Goal: Contribute content: Add original content to the website for others to see

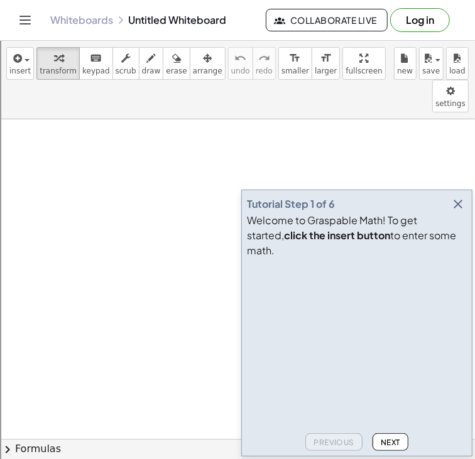
click at [459, 212] on icon "button" at bounding box center [457, 204] width 15 height 15
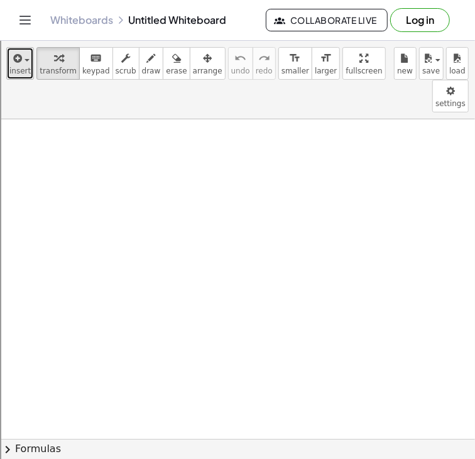
click at [15, 68] on span "insert" at bounding box center [19, 71] width 21 height 9
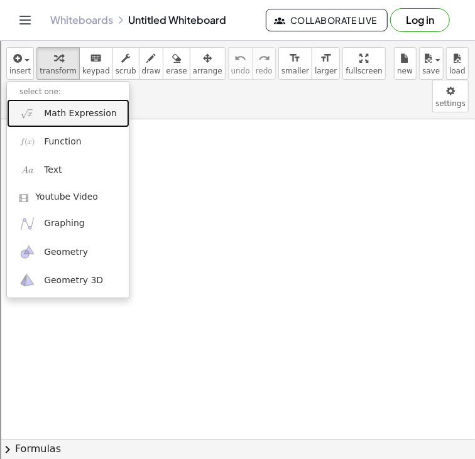
click at [33, 112] on img at bounding box center [27, 114] width 16 height 16
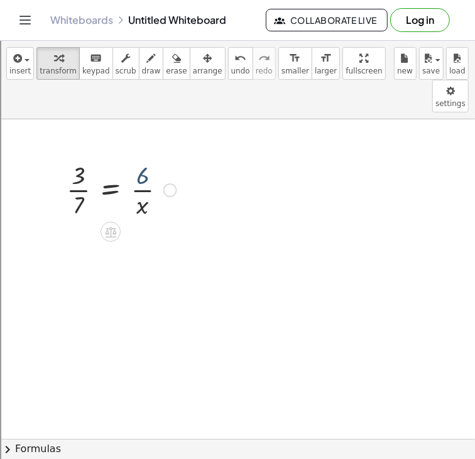
click at [141, 158] on div at bounding box center [121, 189] width 122 height 63
drag, startPoint x: 73, startPoint y: 172, endPoint x: 161, endPoint y: 158, distance: 89.7
click at [161, 158] on div at bounding box center [121, 189] width 122 height 63
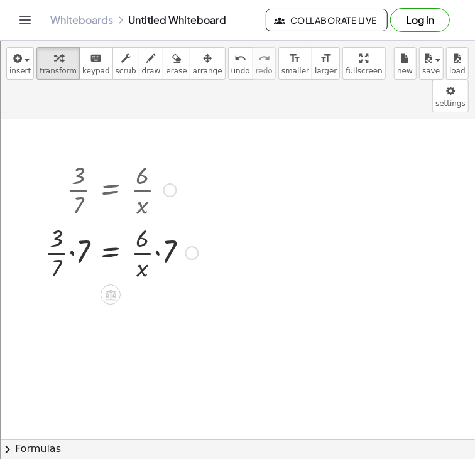
click at [71, 225] on div at bounding box center [121, 251] width 166 height 63
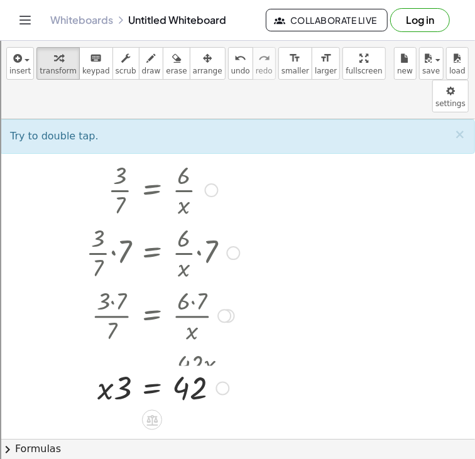
click at [106, 357] on div at bounding box center [164, 377] width 169 height 63
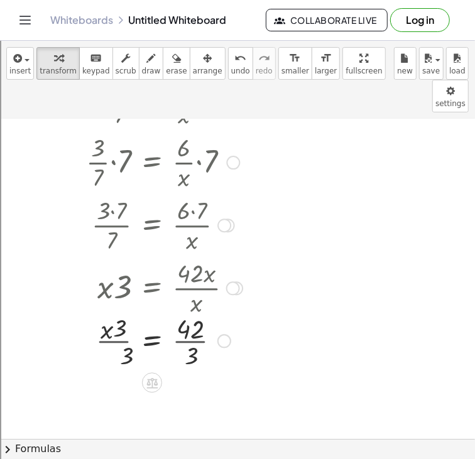
scroll to position [106, 0]
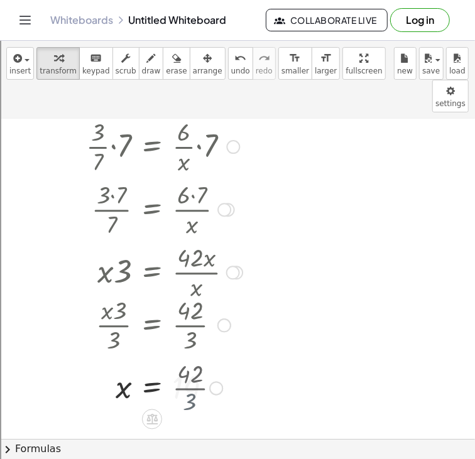
click at [188, 305] on div at bounding box center [154, 324] width 188 height 63
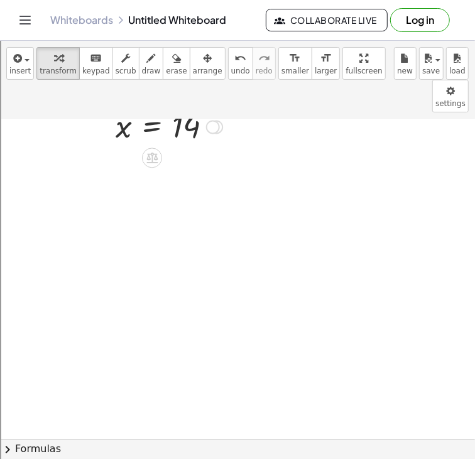
scroll to position [390, 0]
click at [19, 70] on span "insert" at bounding box center [19, 71] width 21 height 9
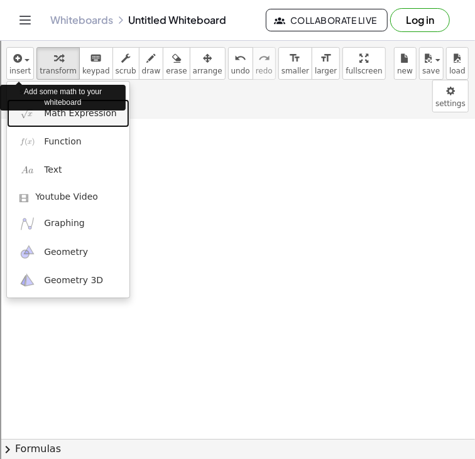
click at [31, 119] on img at bounding box center [27, 114] width 16 height 16
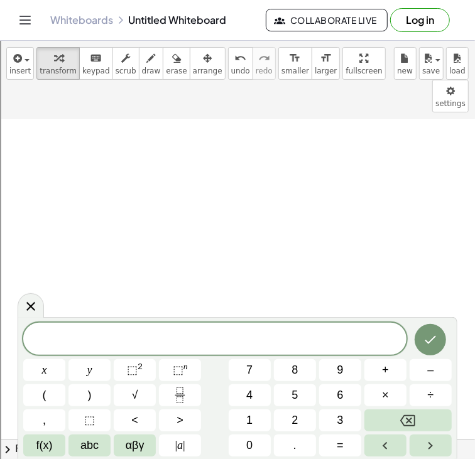
click at [142, 333] on span at bounding box center [214, 339] width 383 height 19
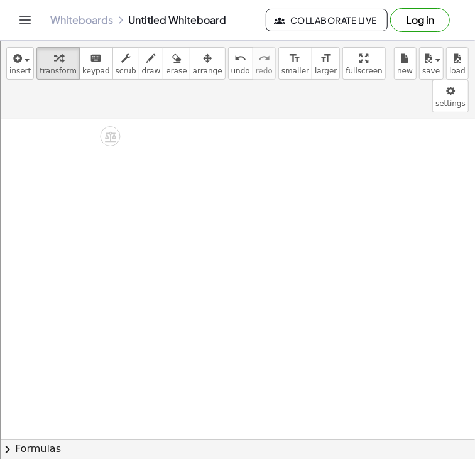
scroll to position [683, 0]
click at [26, 65] on button "insert" at bounding box center [20, 63] width 28 height 33
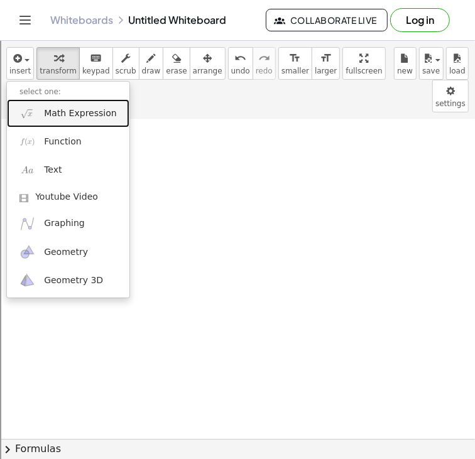
click at [51, 110] on span "Math Expression" at bounding box center [80, 113] width 72 height 13
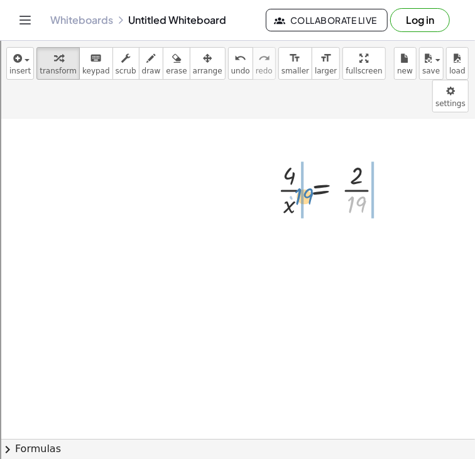
drag, startPoint x: 360, startPoint y: 167, endPoint x: 305, endPoint y: 158, distance: 56.0
click at [305, 158] on div at bounding box center [335, 189] width 128 height 63
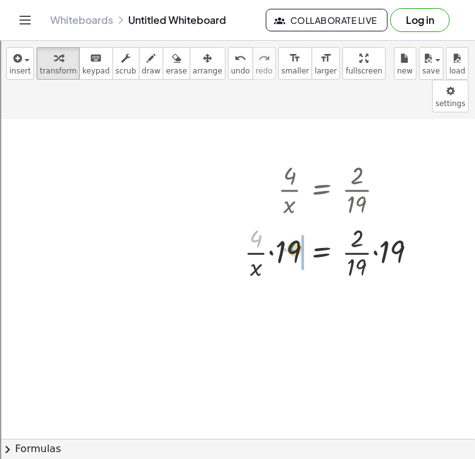
drag, startPoint x: 260, startPoint y: 207, endPoint x: 299, endPoint y: 217, distance: 40.2
click at [299, 220] on div at bounding box center [335, 251] width 195 height 63
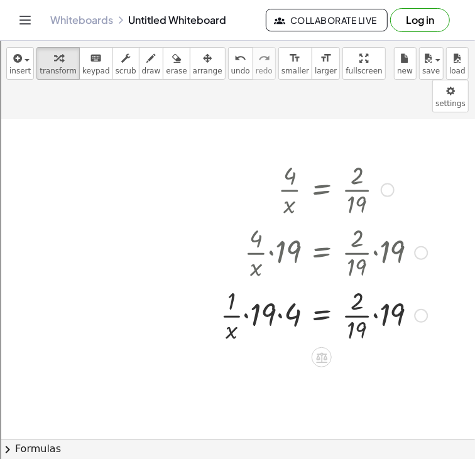
click at [279, 283] on div at bounding box center [323, 314] width 219 height 63
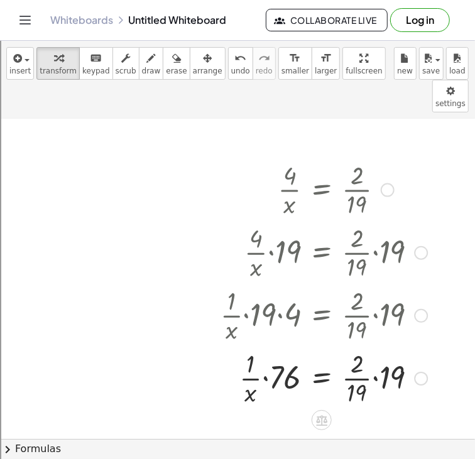
drag, startPoint x: 279, startPoint y: 281, endPoint x: 376, endPoint y: 346, distance: 117.2
click at [322, 190] on div "· 4 · x = · 2 · 19 · · 4 · x · 19 = · · [DATE] · · 1 · x · 19 · 4 = · · [DATE] …" at bounding box center [322, 190] width 0 height 0
drag, startPoint x: 389, startPoint y: 344, endPoint x: 356, endPoint y: 358, distance: 35.7
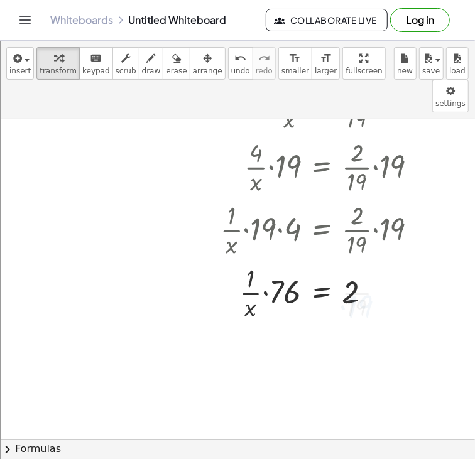
scroll to position [774, 0]
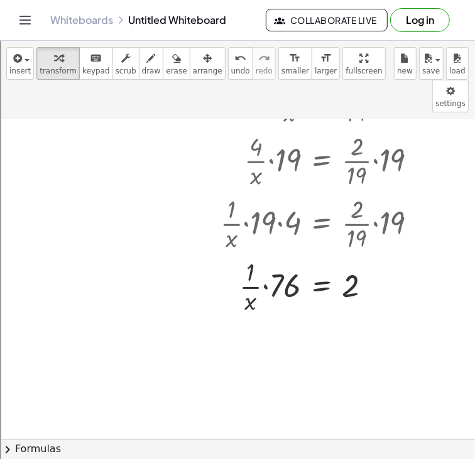
drag, startPoint x: 249, startPoint y: 273, endPoint x: 369, endPoint y: 257, distance: 120.4
click at [369, 257] on div at bounding box center [323, 285] width 219 height 63
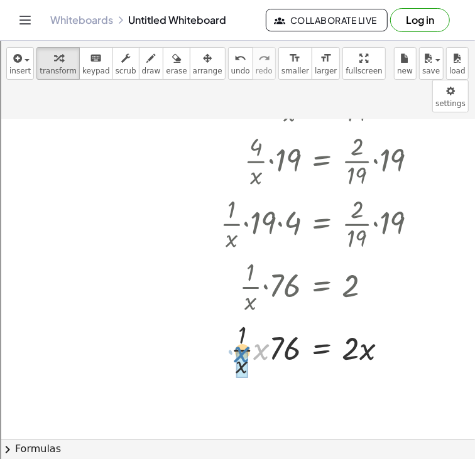
drag, startPoint x: 262, startPoint y: 316, endPoint x: 244, endPoint y: 317, distance: 18.3
click at [244, 318] on div at bounding box center [323, 349] width 219 height 63
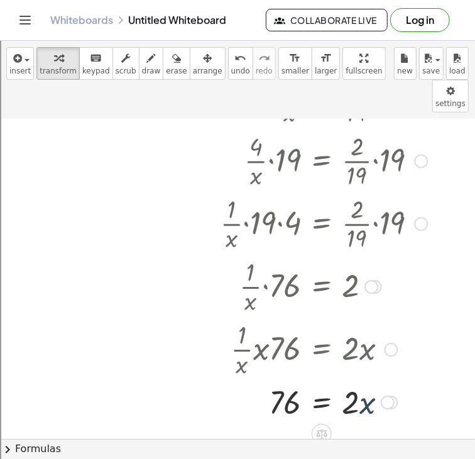
click at [368, 381] on div at bounding box center [323, 402] width 219 height 43
drag, startPoint x: 354, startPoint y: 374, endPoint x: 301, endPoint y: 369, distance: 53.1
click at [301, 381] on div at bounding box center [323, 402] width 219 height 43
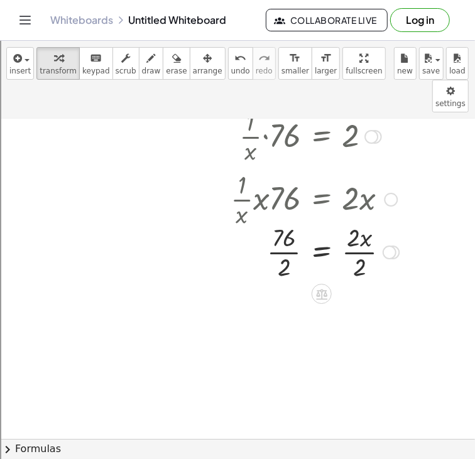
scroll to position [928, 0]
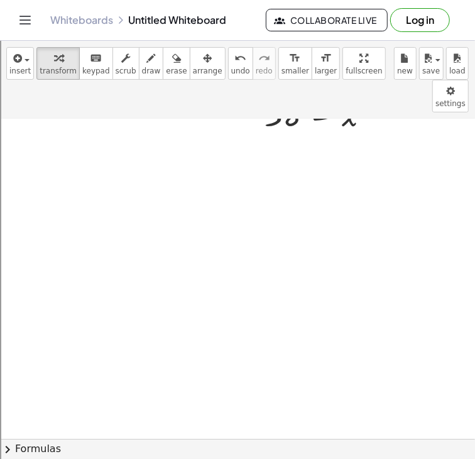
scroll to position [1126, 0]
click at [22, 62] on span "button" at bounding box center [23, 59] width 3 height 9
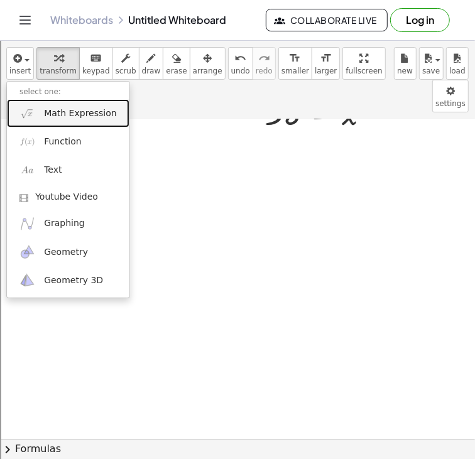
click at [82, 107] on span "Math Expression" at bounding box center [80, 113] width 72 height 13
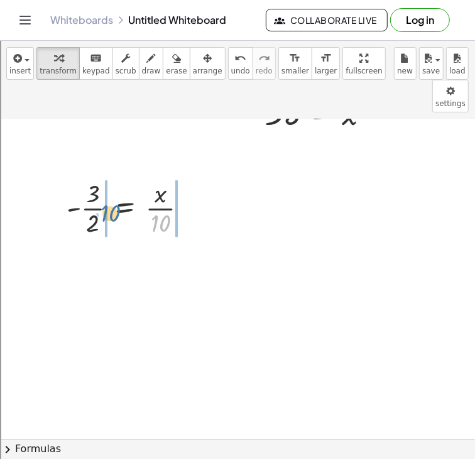
drag, startPoint x: 166, startPoint y: 196, endPoint x: 114, endPoint y: 187, distance: 53.0
click at [114, 187] on div at bounding box center [131, 207] width 143 height 63
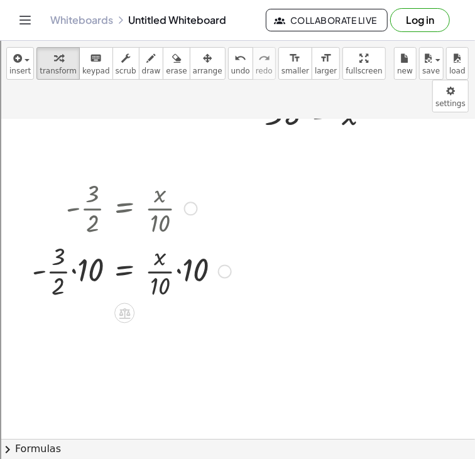
click at [70, 242] on div at bounding box center [132, 270] width 212 height 63
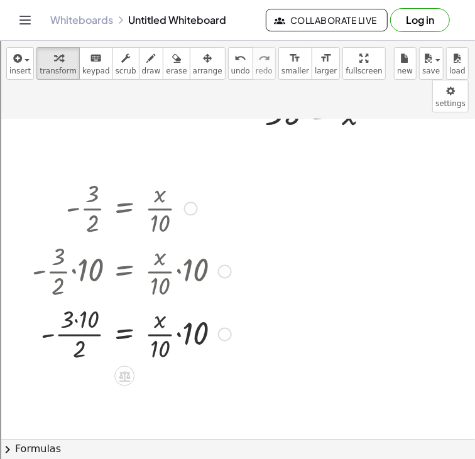
click at [82, 301] on div at bounding box center [132, 332] width 212 height 63
click at [178, 310] on div at bounding box center [132, 334] width 212 height 63
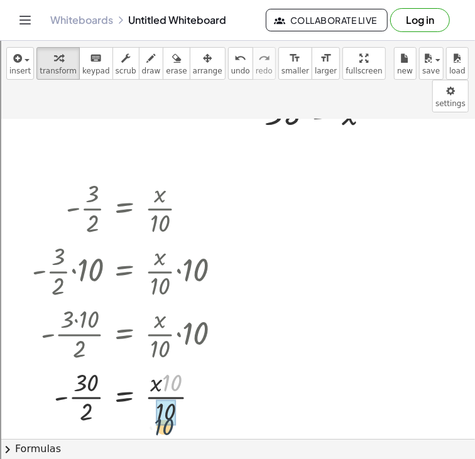
drag, startPoint x: 173, startPoint y: 357, endPoint x: 166, endPoint y: 397, distance: 40.7
click at [80, 371] on div at bounding box center [132, 395] width 212 height 63
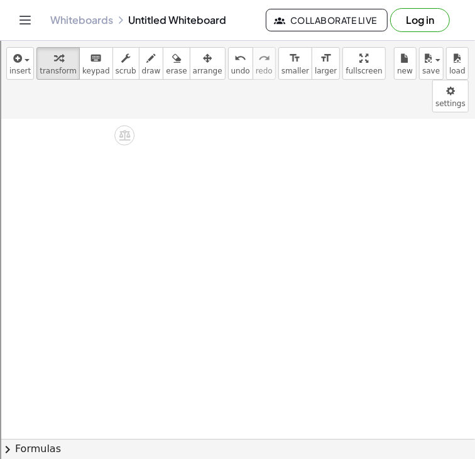
scroll to position [1421, 0]
click at [16, 79] on div "insert select one: Math Expression Function Text Youtube Video Graphing Geometr…" at bounding box center [237, 250] width 475 height 418
click at [18, 70] on span "insert" at bounding box center [19, 71] width 21 height 9
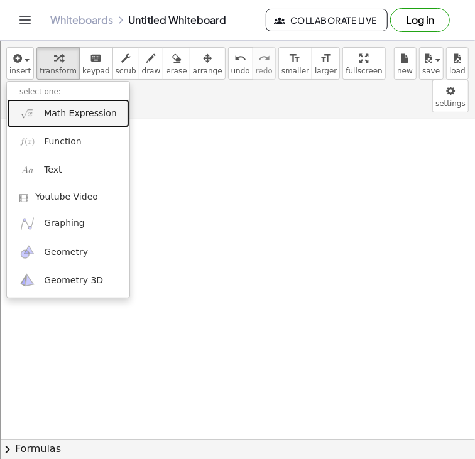
click at [63, 117] on span "Math Expression" at bounding box center [80, 113] width 72 height 13
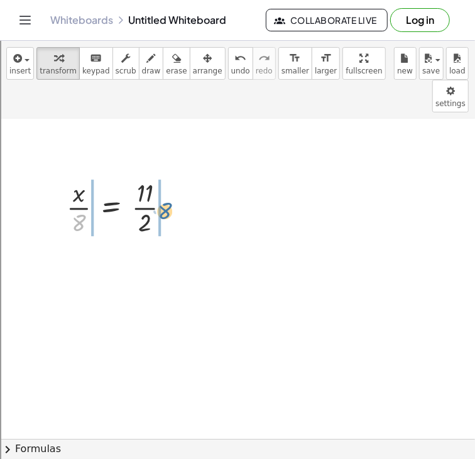
drag, startPoint x: 75, startPoint y: 190, endPoint x: 163, endPoint y: 178, distance: 88.7
click at [163, 178] on div at bounding box center [123, 206] width 126 height 63
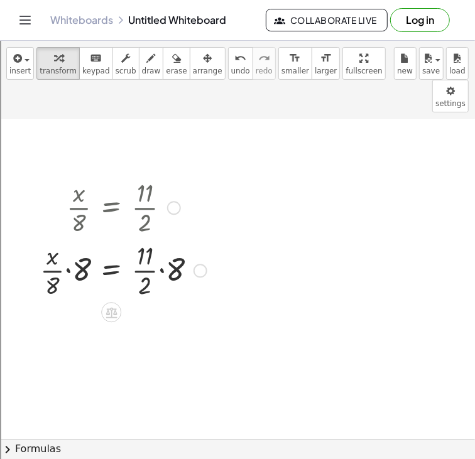
click at [68, 243] on div at bounding box center [123, 269] width 179 height 63
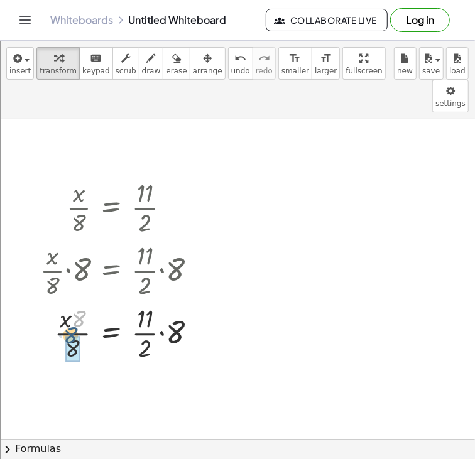
drag, startPoint x: 80, startPoint y: 286, endPoint x: 70, endPoint y: 303, distance: 18.9
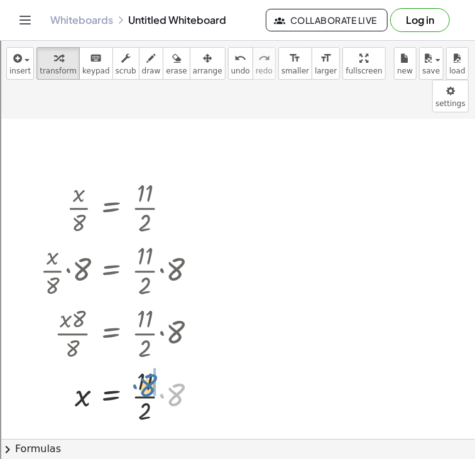
drag, startPoint x: 170, startPoint y: 362, endPoint x: 143, endPoint y: 354, distance: 28.4
click at [143, 364] on div at bounding box center [123, 395] width 179 height 63
click at [155, 366] on div at bounding box center [123, 395] width 179 height 63
click at [155, 367] on div at bounding box center [123, 395] width 179 height 63
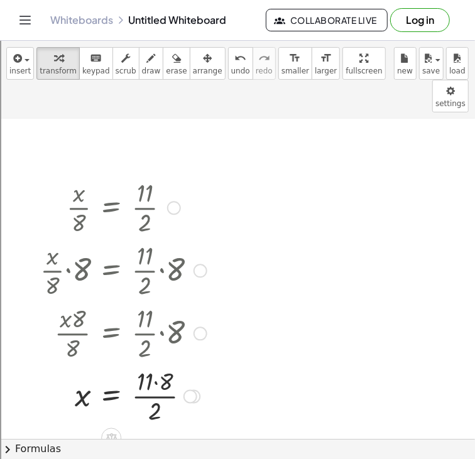
click at [154, 364] on div at bounding box center [123, 395] width 179 height 63
click at [16, 60] on icon "button" at bounding box center [16, 58] width 11 height 15
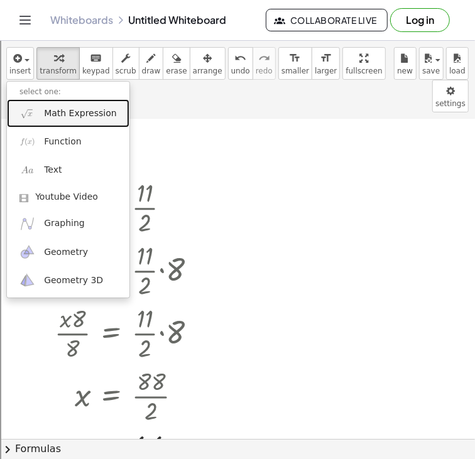
click at [66, 123] on link "Math Expression" at bounding box center [68, 113] width 122 height 28
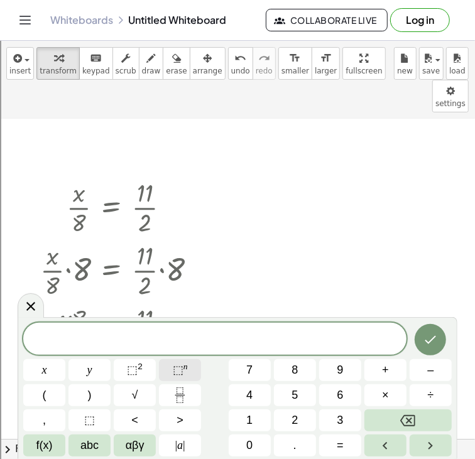
click at [197, 360] on button "⬚ n" at bounding box center [180, 370] width 42 height 22
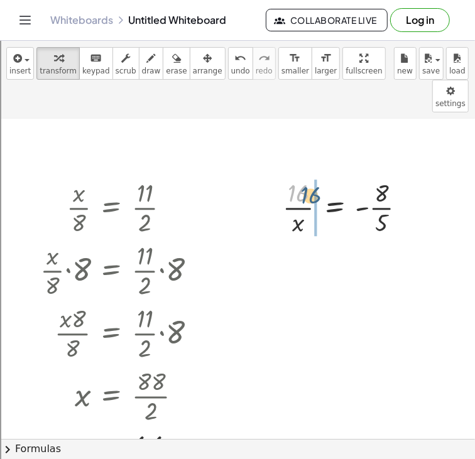
click at [306, 175] on div at bounding box center [349, 206] width 146 height 63
drag, startPoint x: 298, startPoint y: 197, endPoint x: 290, endPoint y: 198, distance: 8.2
click at [290, 198] on div at bounding box center [349, 206] width 146 height 63
drag, startPoint x: 386, startPoint y: 195, endPoint x: 324, endPoint y: 181, distance: 63.8
click at [324, 181] on div at bounding box center [349, 206] width 146 height 63
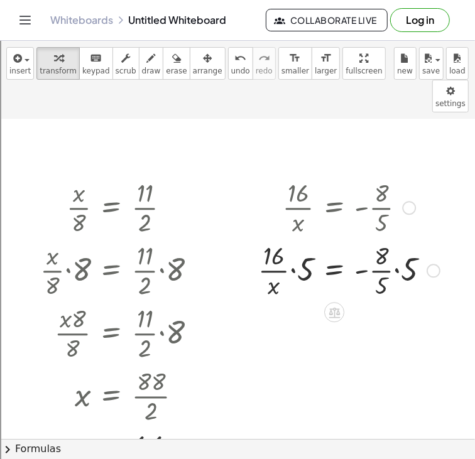
click at [389, 240] on div at bounding box center [349, 269] width 194 height 63
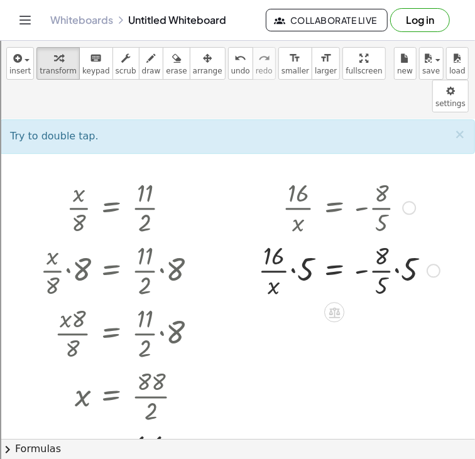
click at [395, 242] on div at bounding box center [349, 269] width 194 height 63
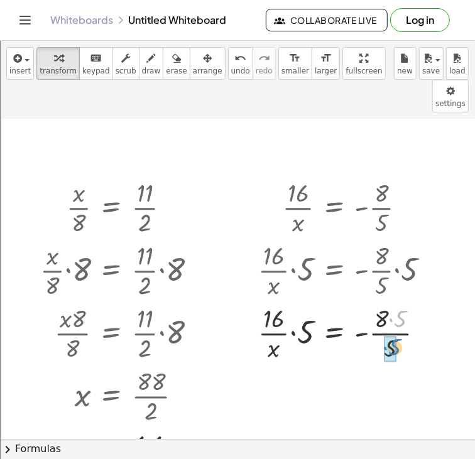
drag, startPoint x: 399, startPoint y: 288, endPoint x: 391, endPoint y: 319, distance: 32.3
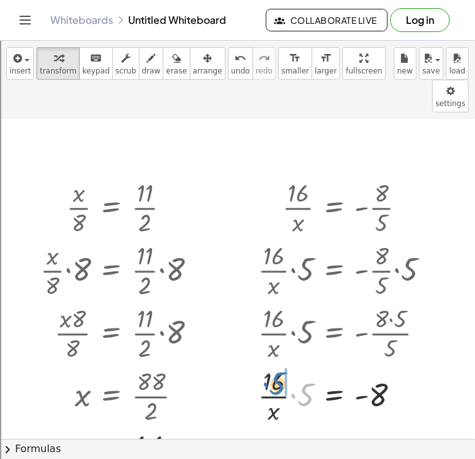
drag, startPoint x: 291, startPoint y: 363, endPoint x: 261, endPoint y: 351, distance: 33.0
click at [261, 364] on div at bounding box center [349, 395] width 194 height 63
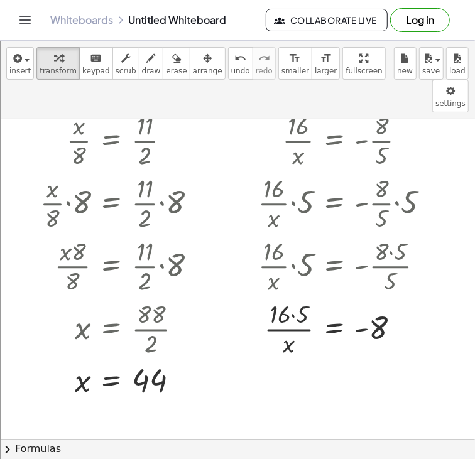
scroll to position [1494, 0]
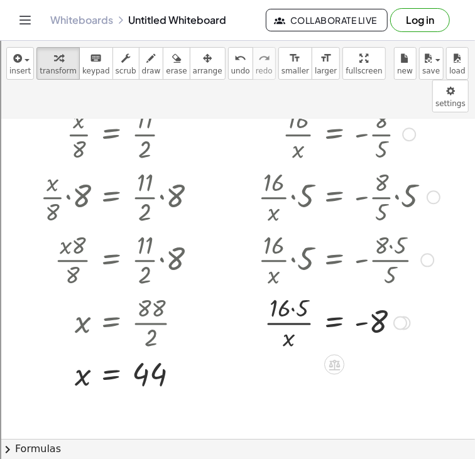
click at [293, 290] on div at bounding box center [349, 321] width 194 height 63
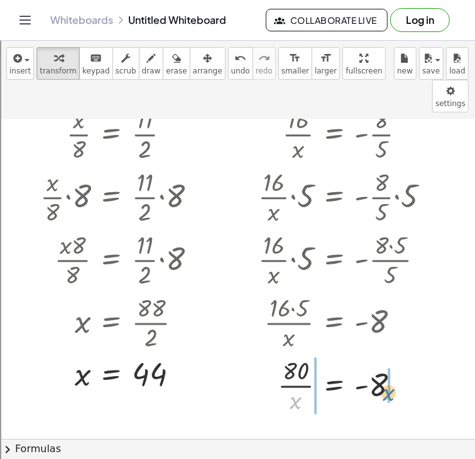
drag, startPoint x: 295, startPoint y: 376, endPoint x: 390, endPoint y: 368, distance: 95.2
click at [390, 368] on div at bounding box center [349, 385] width 194 height 63
drag, startPoint x: 303, startPoint y: 355, endPoint x: 283, endPoint y: 368, distance: 23.7
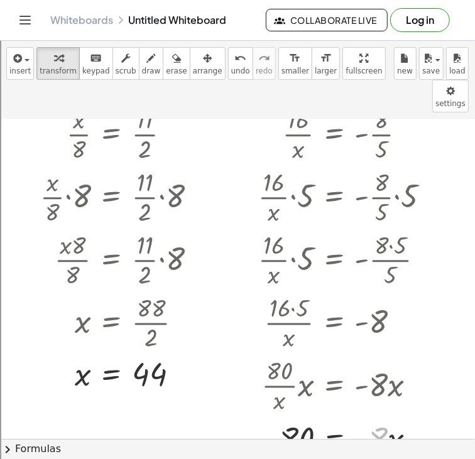
drag, startPoint x: 379, startPoint y: 362, endPoint x: 285, endPoint y: 386, distance: 96.4
click at [285, 416] on div at bounding box center [349, 437] width 194 height 43
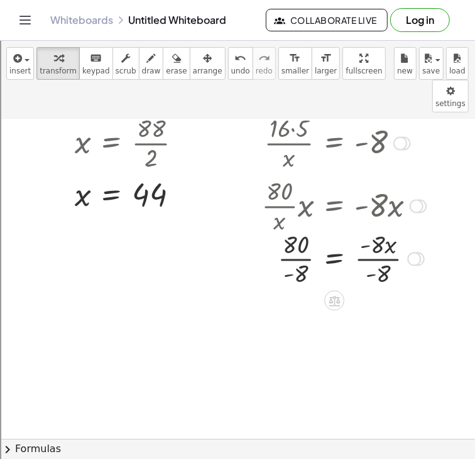
click at [386, 227] on div at bounding box center [349, 258] width 194 height 63
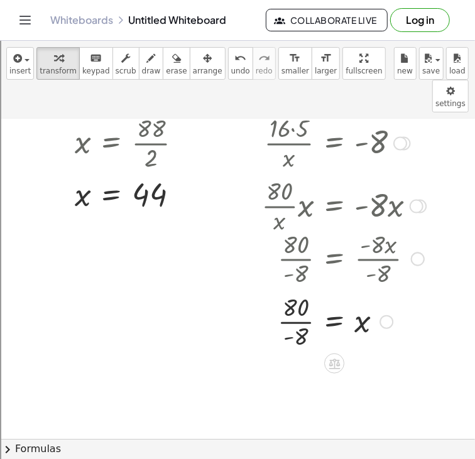
click at [289, 291] on div at bounding box center [349, 321] width 194 height 63
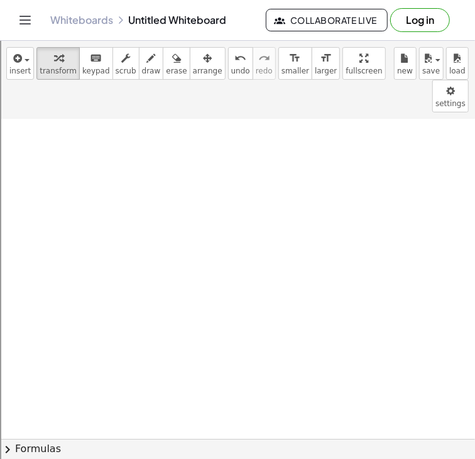
scroll to position [1892, 0]
click at [16, 55] on icon "button" at bounding box center [16, 58] width 11 height 15
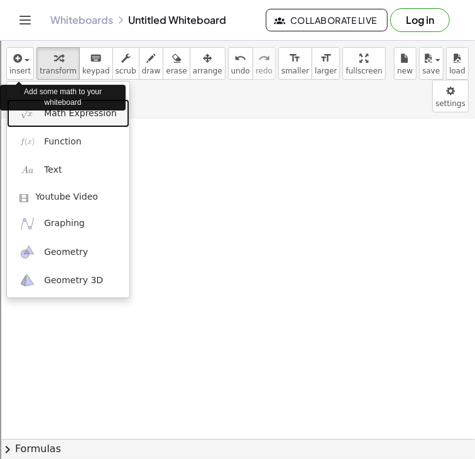
click at [42, 114] on link "Math Expression" at bounding box center [68, 113] width 122 height 28
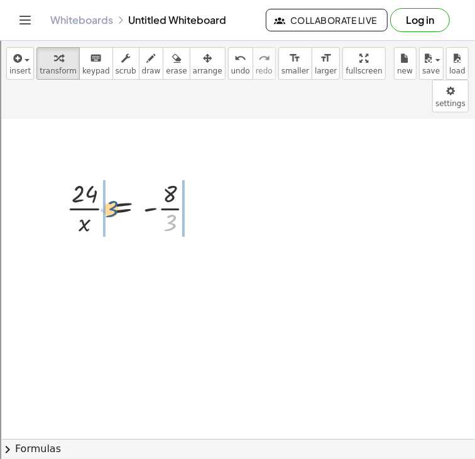
drag, startPoint x: 173, startPoint y: 193, endPoint x: 109, endPoint y: 178, distance: 65.1
click at [109, 178] on div at bounding box center [135, 207] width 150 height 63
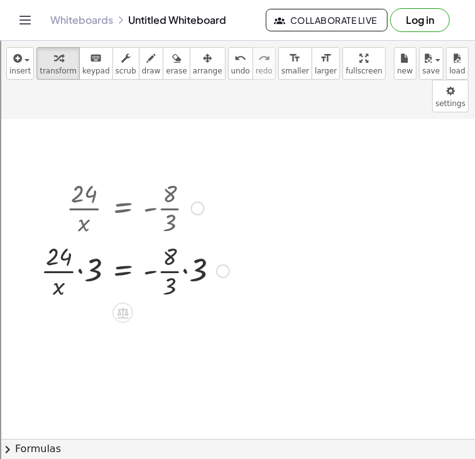
click at [185, 239] on div at bounding box center [135, 270] width 201 height 63
click at [81, 243] on div at bounding box center [132, 270] width 195 height 63
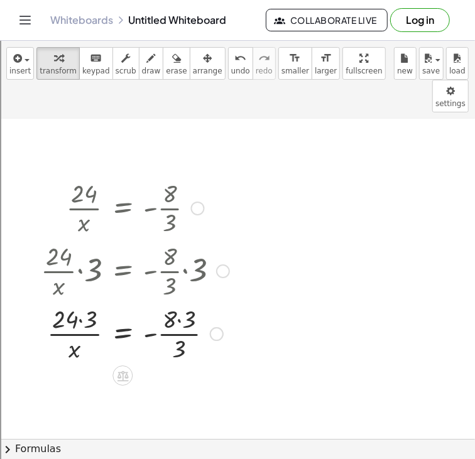
click at [73, 301] on div at bounding box center [135, 332] width 201 height 63
click at [79, 301] on div at bounding box center [135, 332] width 201 height 63
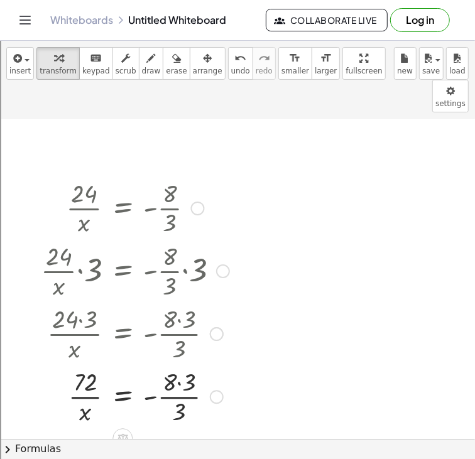
click at [180, 364] on div at bounding box center [135, 395] width 201 height 63
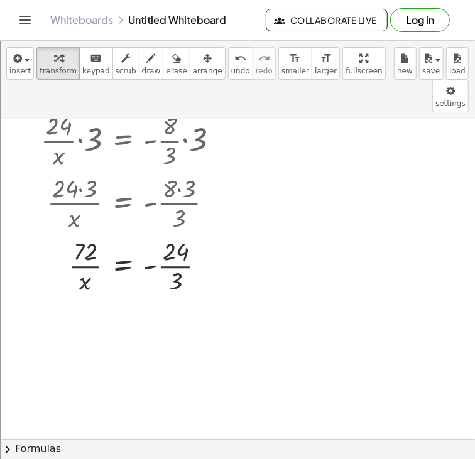
scroll to position [2029, 0]
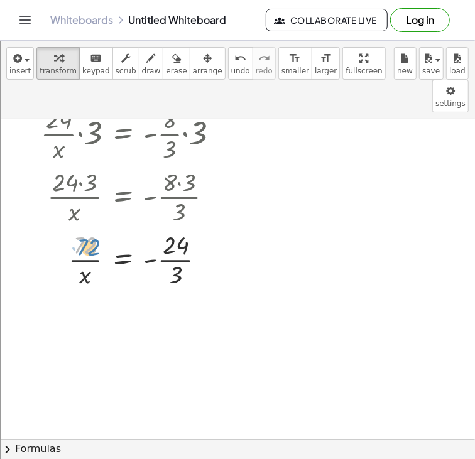
click at [77, 227] on div at bounding box center [135, 258] width 201 height 63
click at [175, 227] on div at bounding box center [135, 258] width 201 height 63
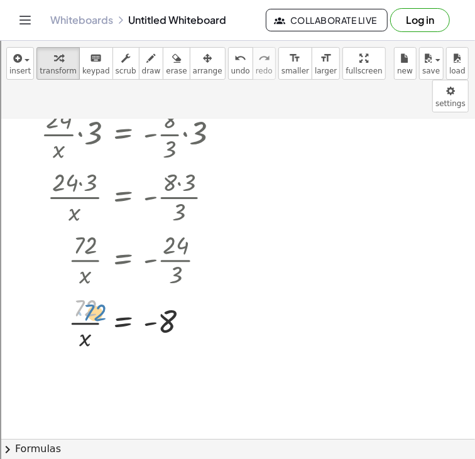
drag, startPoint x: 86, startPoint y: 280, endPoint x: 93, endPoint y: 283, distance: 7.4
click at [93, 291] on div at bounding box center [135, 322] width 201 height 63
drag, startPoint x: 90, startPoint y: 309, endPoint x: 192, endPoint y: 303, distance: 102.5
click at [192, 303] on div at bounding box center [135, 322] width 201 height 63
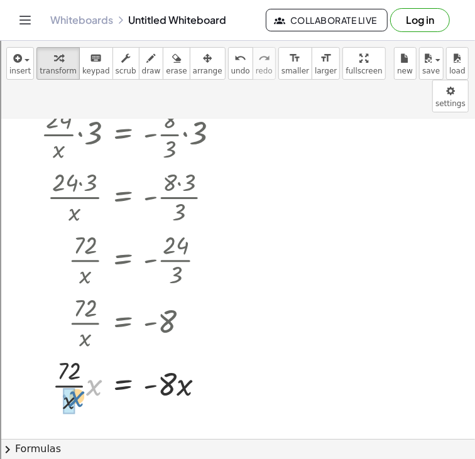
drag, startPoint x: 89, startPoint y: 355, endPoint x: 66, endPoint y: 366, distance: 25.0
drag, startPoint x: 168, startPoint y: 401, endPoint x: 102, endPoint y: 423, distance: 69.3
click at [102, 423] on div at bounding box center [135, 437] width 201 height 43
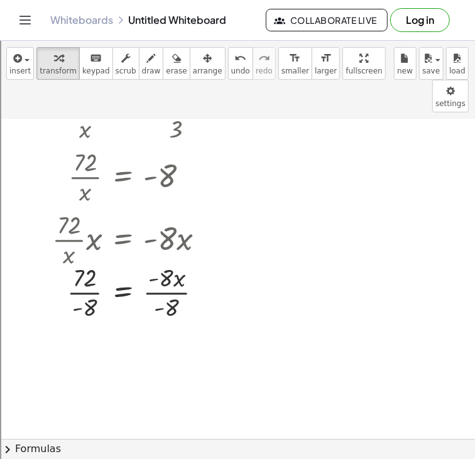
scroll to position [2191, 0]
